Goal: Task Accomplishment & Management: Manage account settings

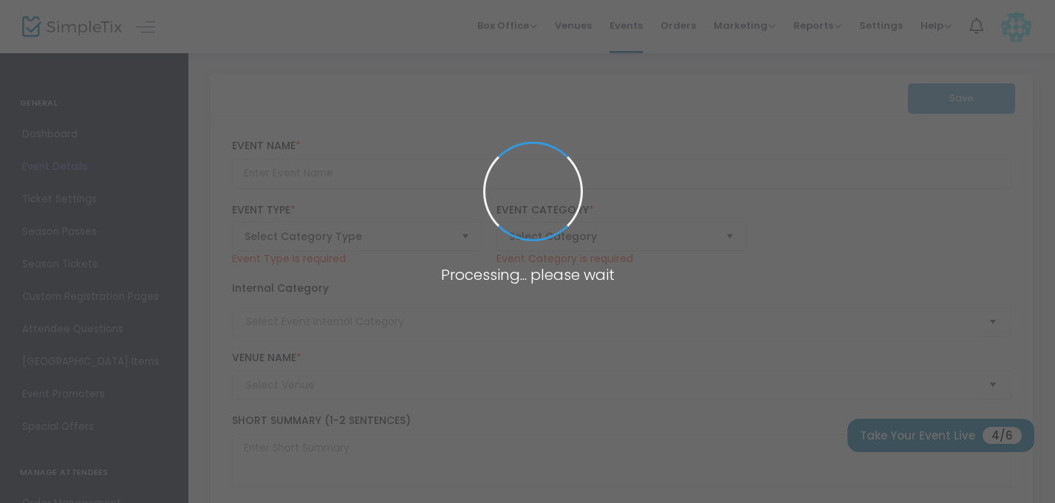
type input "Collective Wisdom Circle (Group Reiki)"
type textarea "Join us in a sacred gathering of softly curious group exploration and loving co…"
type input "Register Now"
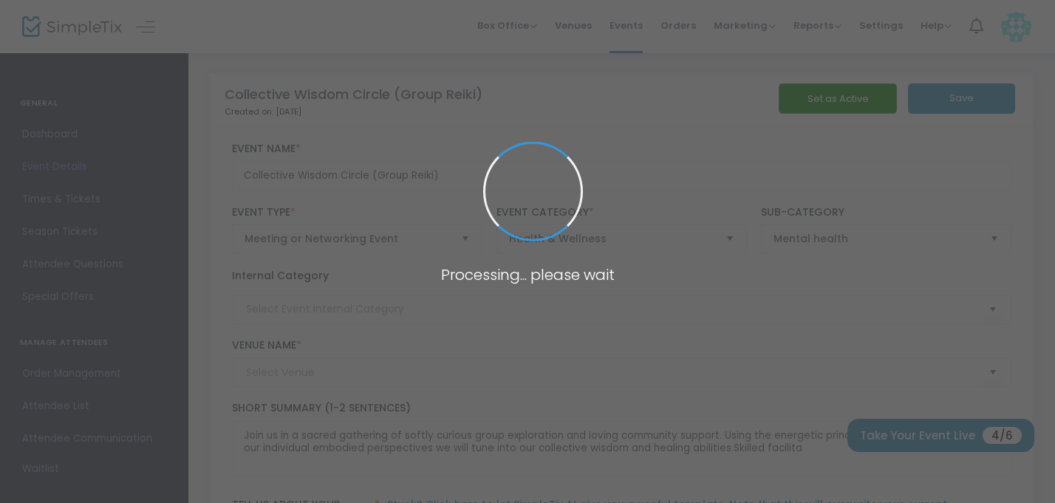
type input "Elements of Sunshine"
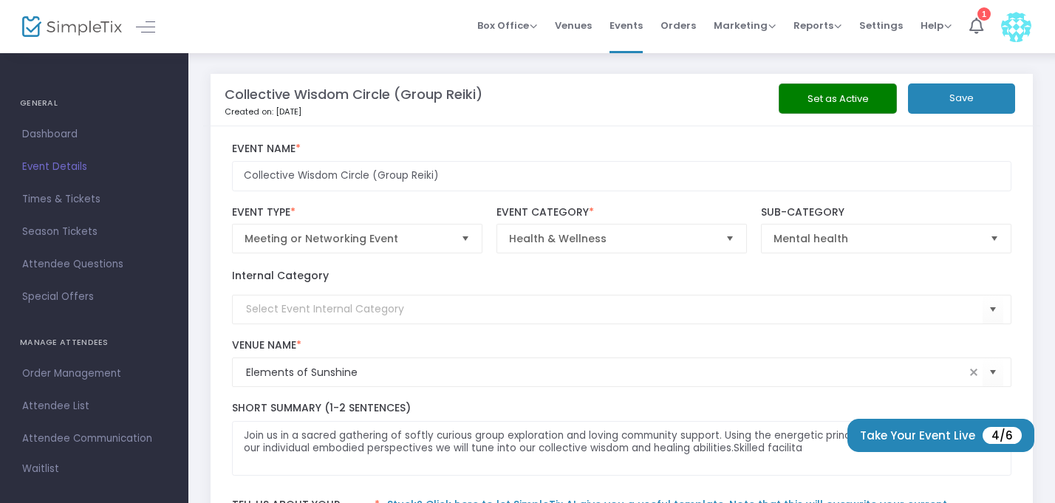
click at [830, 95] on button "Set as Active" at bounding box center [838, 98] width 118 height 30
click at [829, 97] on button "Set as Active" at bounding box center [838, 98] width 118 height 30
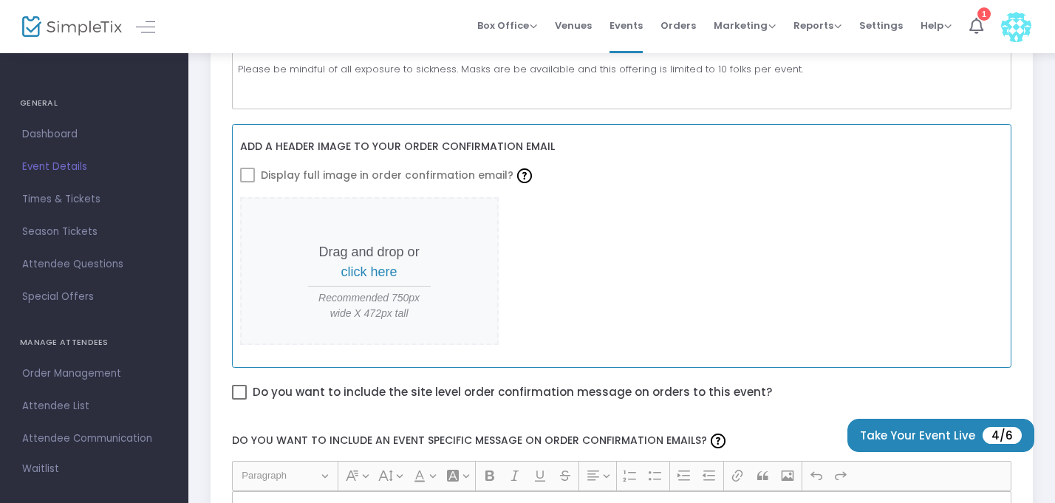
scroll to position [605, 0]
click at [249, 169] on span at bounding box center [247, 176] width 15 height 15
click at [244, 169] on span at bounding box center [247, 176] width 15 height 15
click at [256, 166] on label "Display full image in order confirmation email?" at bounding box center [387, 176] width 295 height 25
click at [377, 266] on span "click here" at bounding box center [369, 273] width 56 height 15
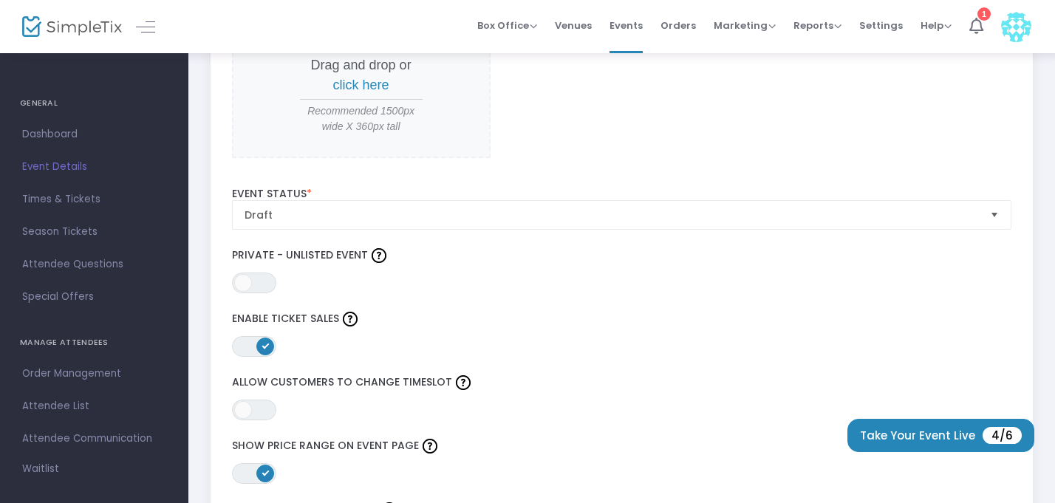
scroll to position [1520, 0]
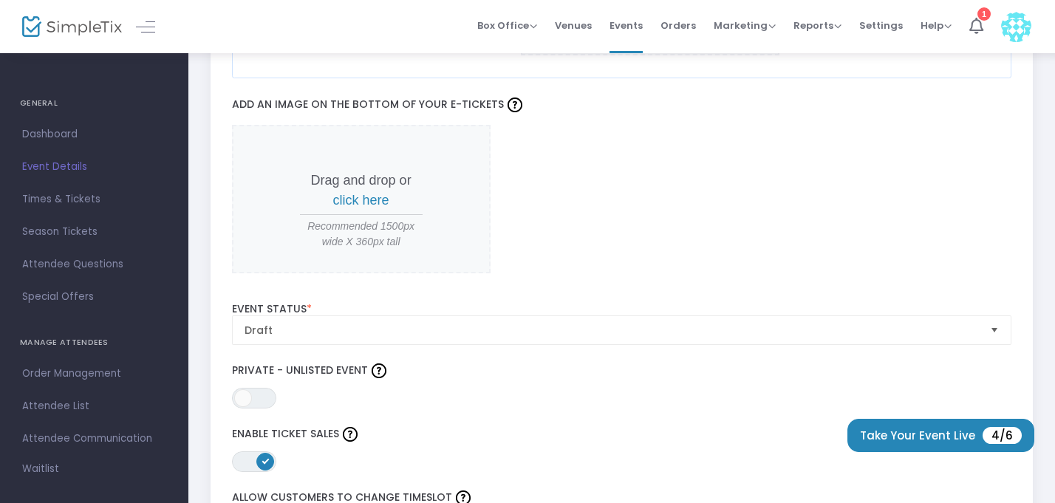
click at [358, 303] on label "Event Status *" at bounding box center [622, 309] width 780 height 13
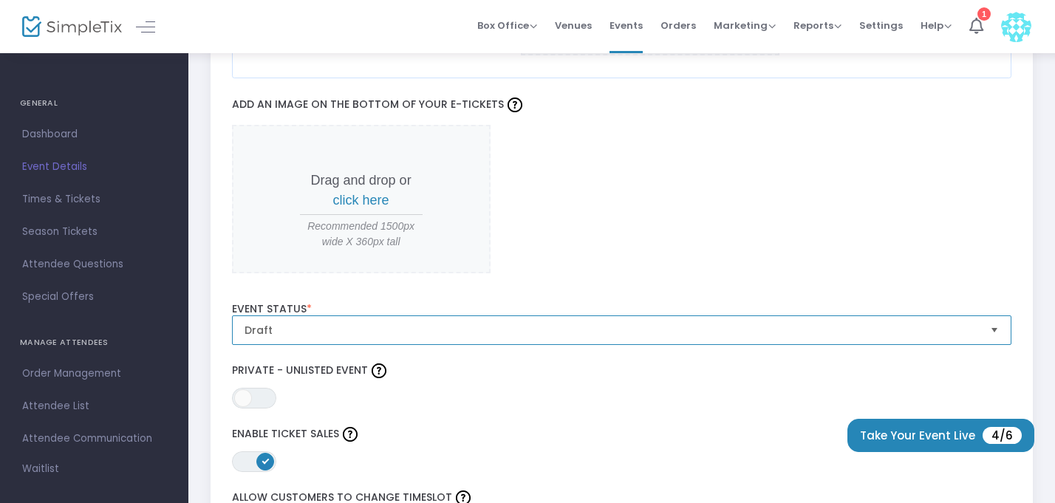
click at [355, 316] on span "Draft" at bounding box center [612, 330] width 746 height 28
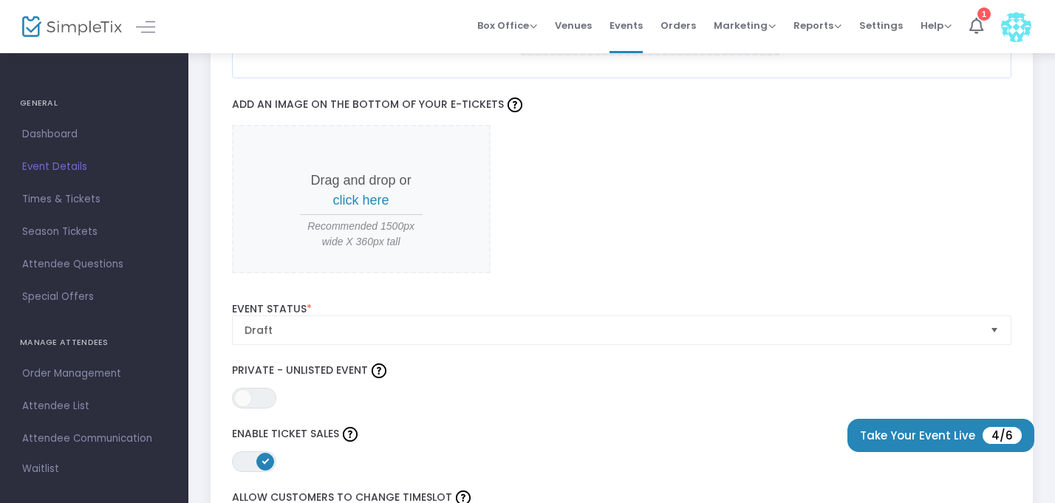
click at [511, 232] on div "Drag and drop or click here Recommended 1500px wide X 360px tall" at bounding box center [622, 199] width 780 height 148
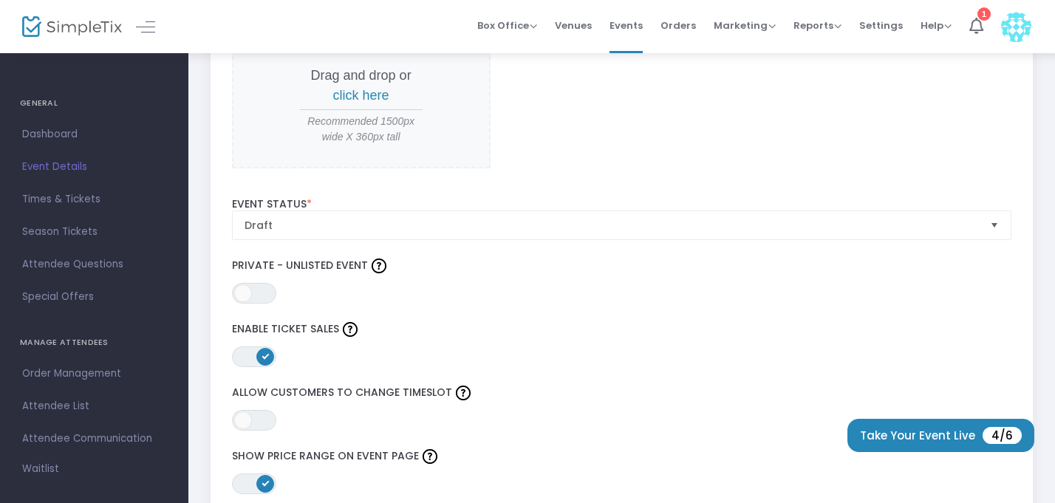
scroll to position [2349, 0]
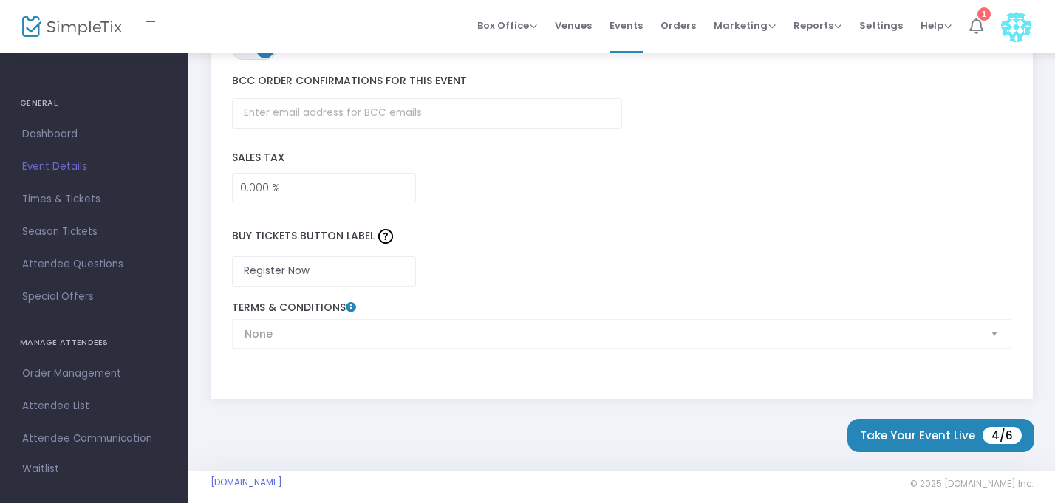
click at [975, 27] on icon at bounding box center [976, 26] width 14 height 16
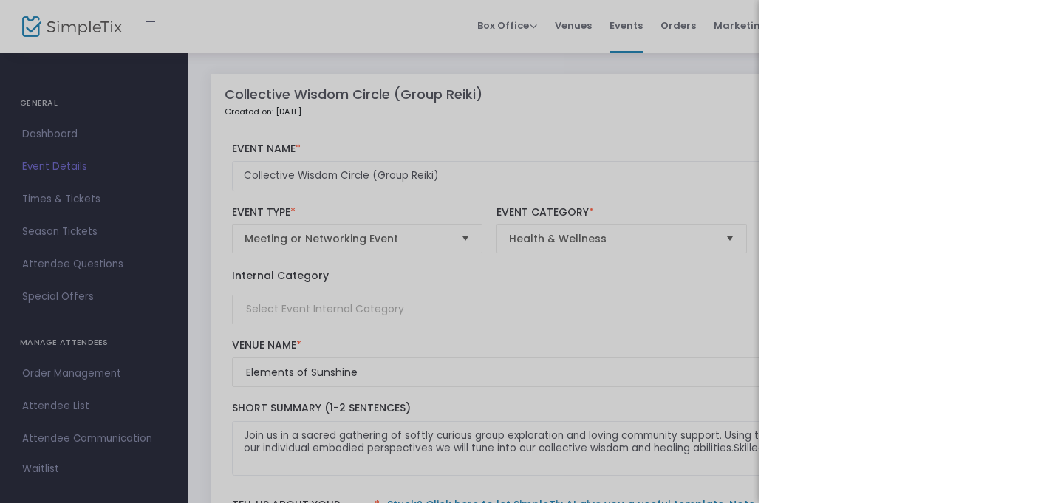
scroll to position [0, 0]
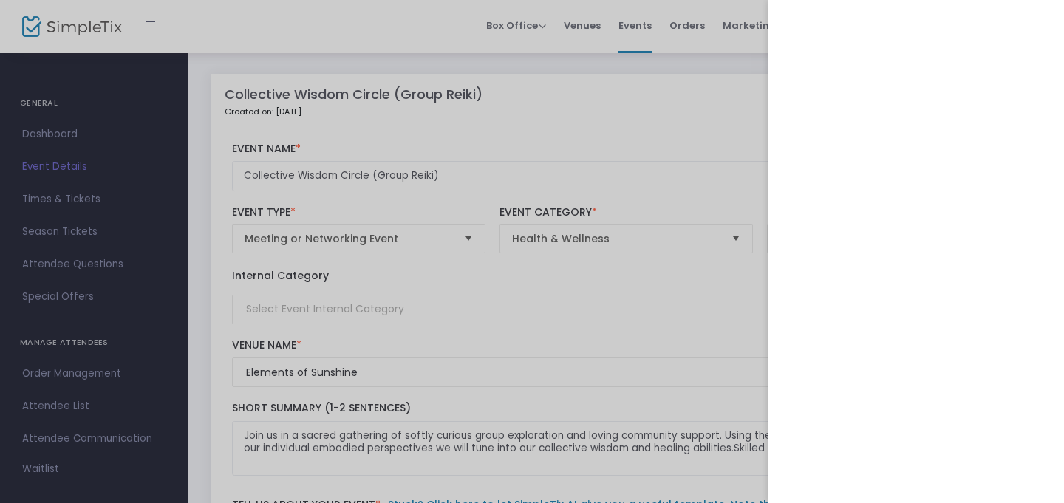
click at [314, 24] on div at bounding box center [532, 251] width 1064 height 503
